Goal: Information Seeking & Learning: Learn about a topic

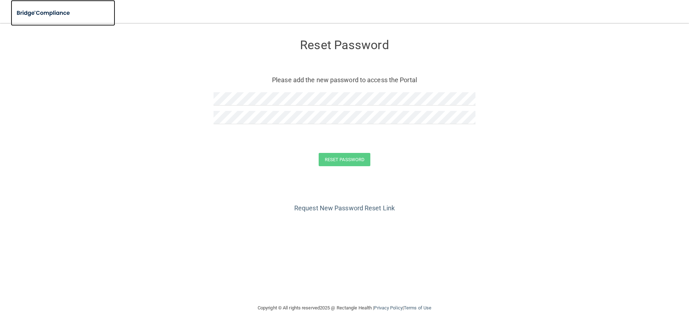
click at [61, 14] on img at bounding box center [44, 13] width 66 height 15
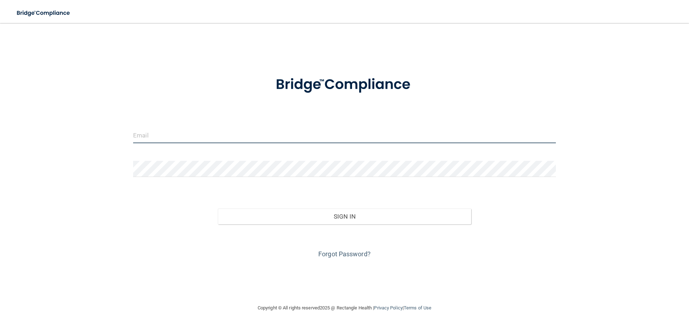
click at [268, 137] on input "email" at bounding box center [344, 135] width 423 height 16
type input "[EMAIL_ADDRESS][DOMAIN_NAME]"
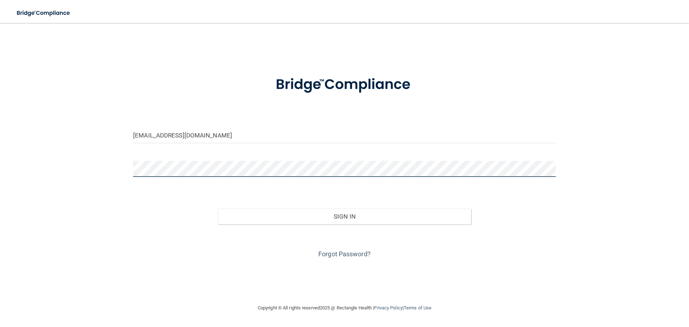
click at [218, 209] on button "Sign In" at bounding box center [345, 217] width 254 height 16
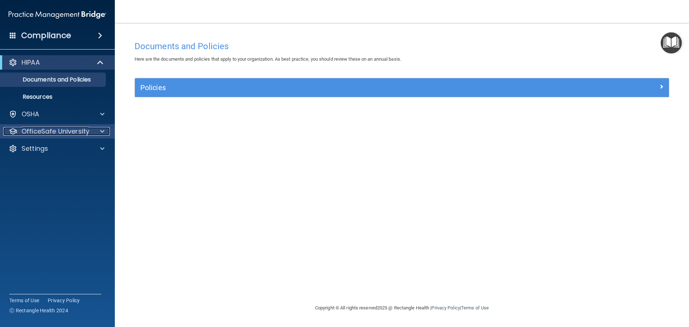
click at [73, 133] on p "OfficeSafe University" at bounding box center [56, 131] width 68 height 9
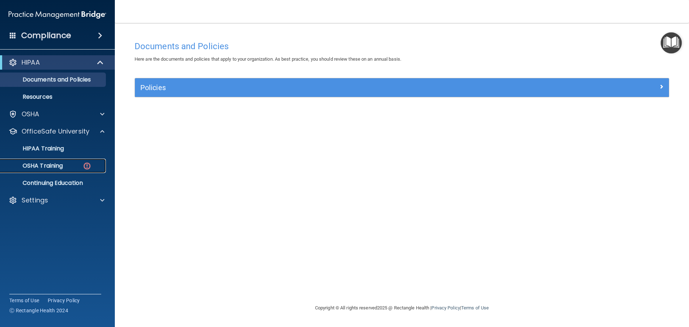
click at [63, 164] on p "OSHA Training" at bounding box center [34, 165] width 58 height 7
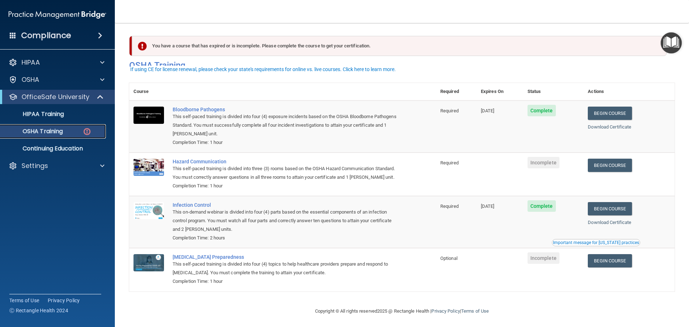
scroll to position [12, 0]
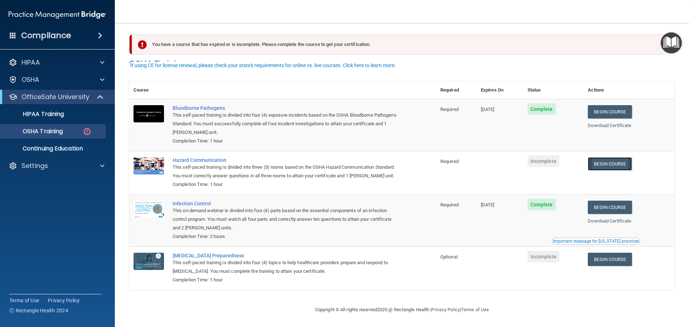
click at [621, 158] on link "Begin Course" at bounding box center [610, 163] width 44 height 13
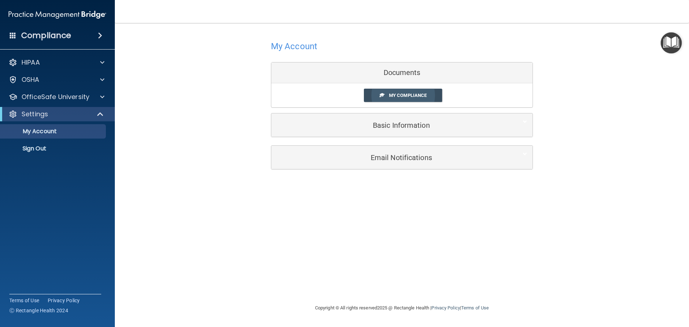
click at [421, 96] on span "My Compliance" at bounding box center [408, 95] width 38 height 5
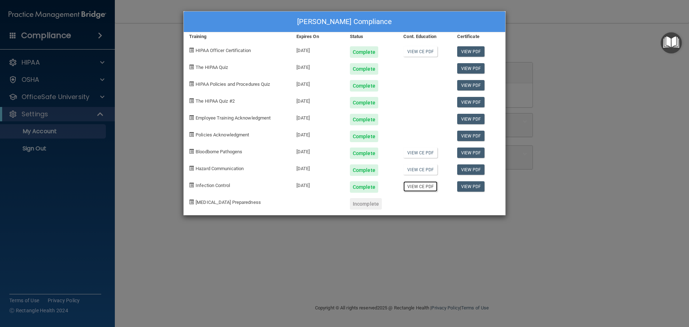
click at [423, 190] on link "View CE PDF" at bounding box center [421, 186] width 34 height 10
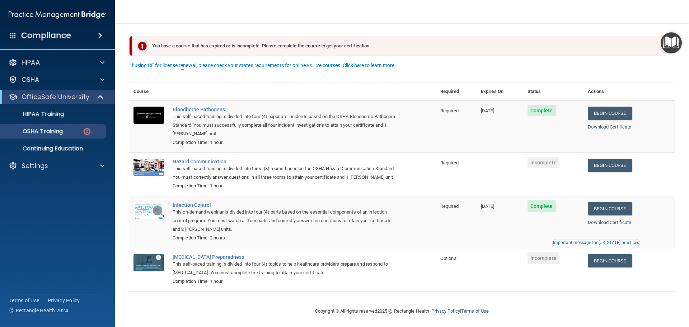
scroll to position [12, 0]
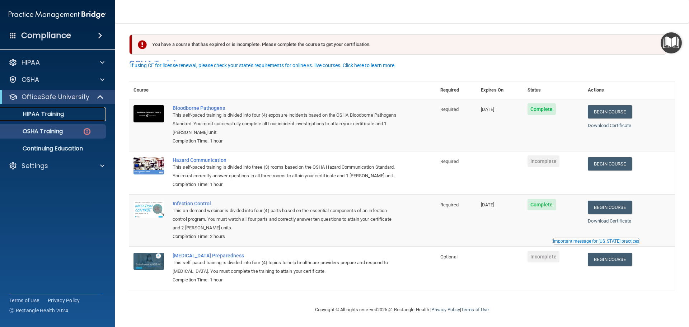
click at [62, 116] on p "HIPAA Training" at bounding box center [34, 114] width 59 height 7
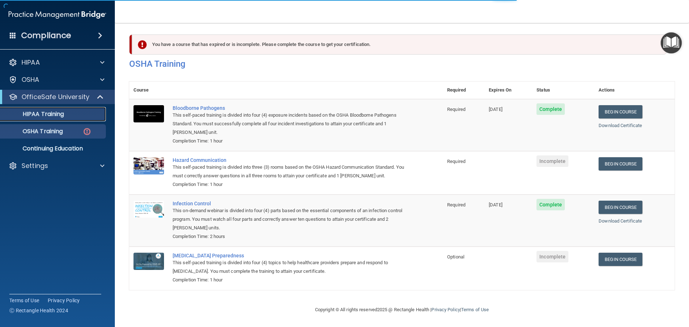
scroll to position [214, 0]
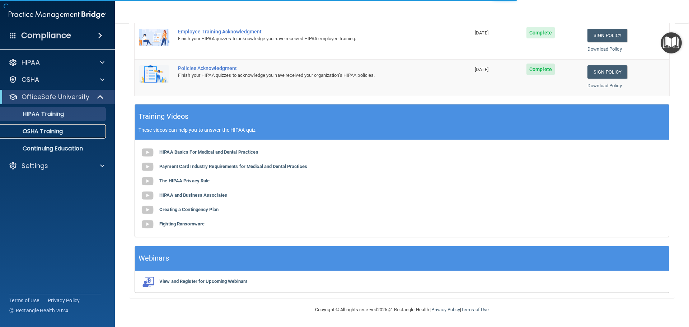
click at [53, 131] on p "OSHA Training" at bounding box center [34, 131] width 58 height 7
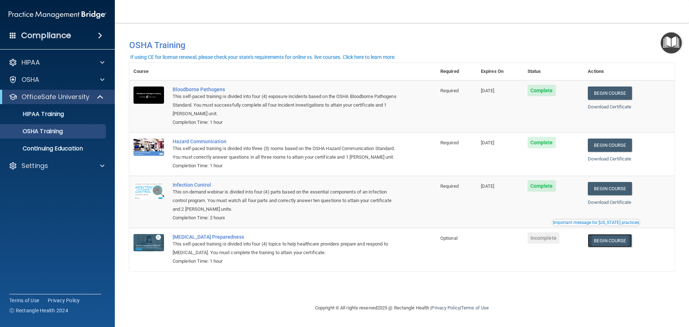
click at [620, 246] on link "Begin Course" at bounding box center [610, 240] width 44 height 13
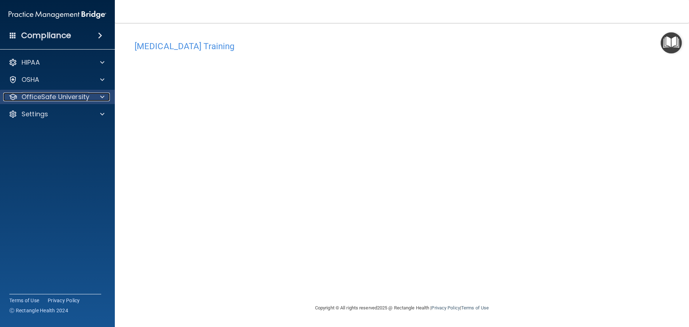
click at [40, 96] on p "OfficeSafe University" at bounding box center [56, 97] width 68 height 9
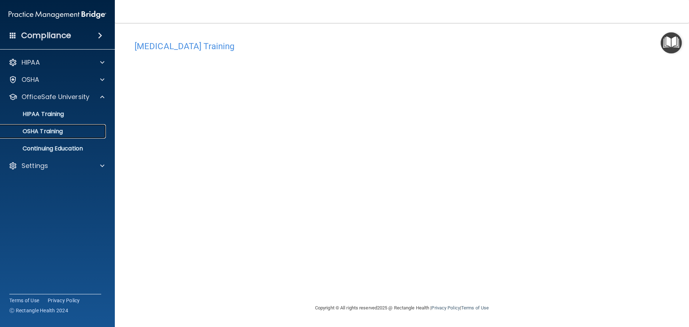
click at [42, 136] on link "OSHA Training" at bounding box center [49, 131] width 113 height 14
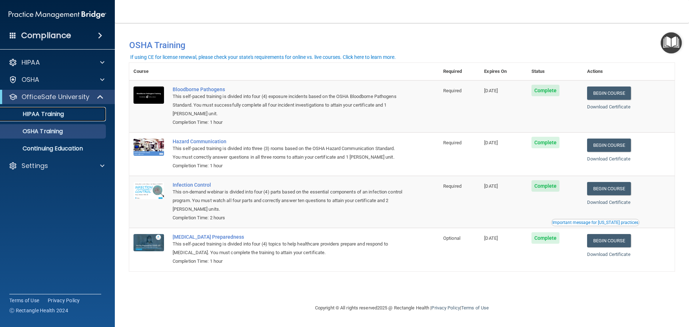
click at [45, 116] on p "HIPAA Training" at bounding box center [34, 114] width 59 height 7
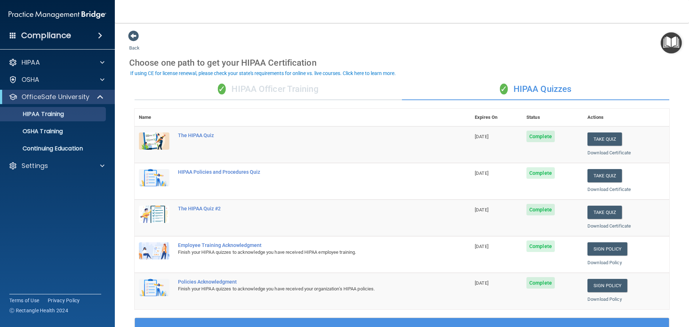
click at [285, 96] on div "✓ HIPAA Officer Training" at bounding box center [268, 90] width 267 height 22
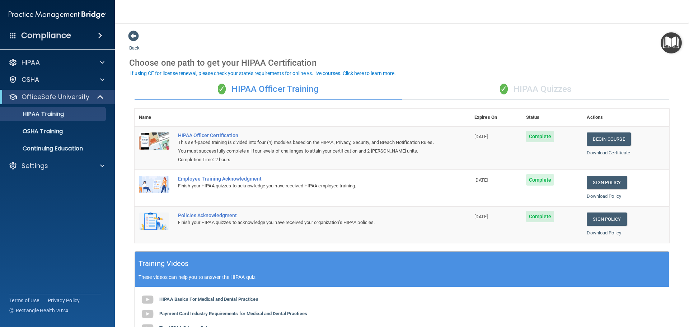
click at [533, 89] on div "✓ HIPAA Quizzes" at bounding box center [535, 90] width 267 height 22
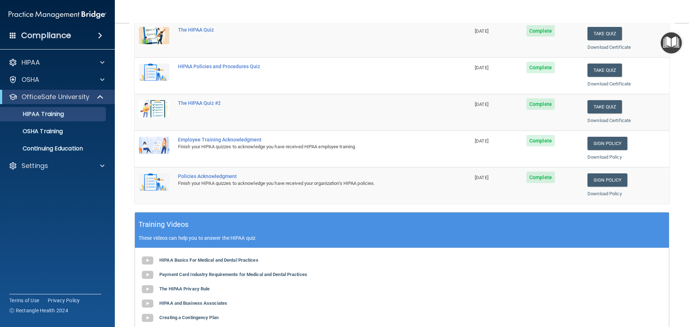
scroll to position [180, 0]
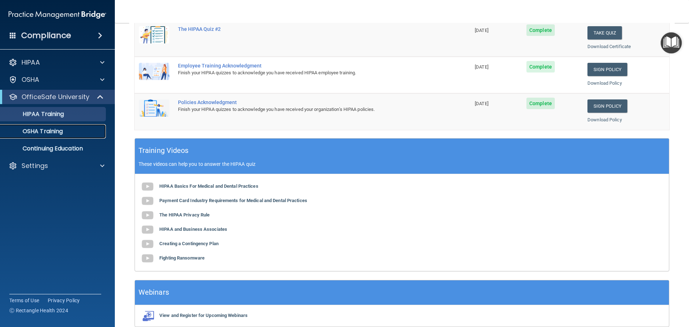
click at [46, 134] on p "OSHA Training" at bounding box center [34, 131] width 58 height 7
